Goal: Task Accomplishment & Management: Manage account settings

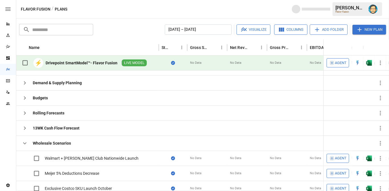
scroll to position [206, 0]
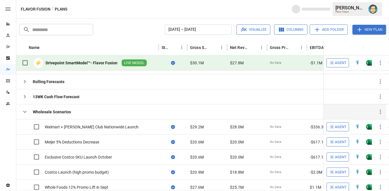
click at [23, 111] on icon "button" at bounding box center [24, 112] width 3 height 2
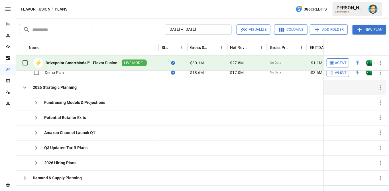
click at [22, 86] on icon "button" at bounding box center [24, 87] width 7 height 7
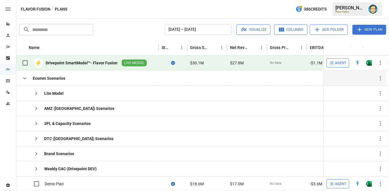
click at [24, 77] on icon "button" at bounding box center [24, 78] width 7 height 7
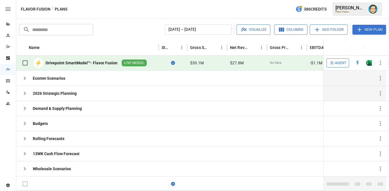
click at [87, 182] on div at bounding box center [87, 183] width 142 height 15
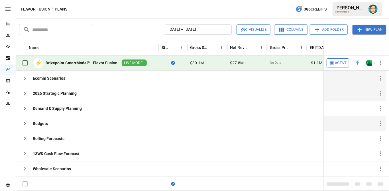
click at [26, 122] on icon "button" at bounding box center [24, 123] width 7 height 7
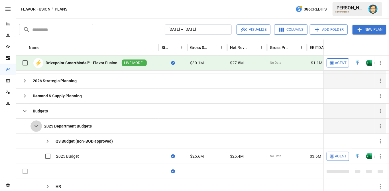
click at [37, 124] on icon "button" at bounding box center [36, 126] width 7 height 7
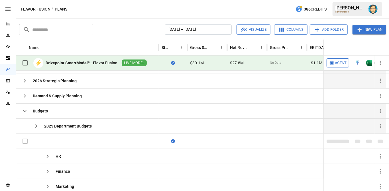
click at [25, 110] on icon "button" at bounding box center [24, 111] width 3 height 2
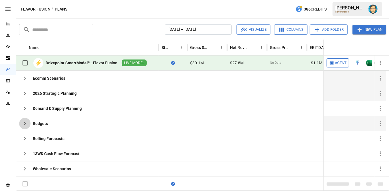
click at [25, 120] on icon "button" at bounding box center [24, 123] width 7 height 7
